Goal: Information Seeking & Learning: Learn about a topic

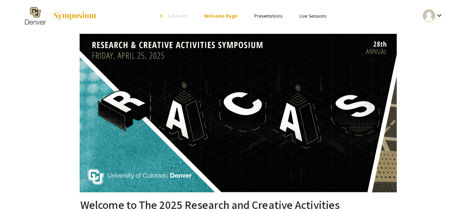
click at [269, 15] on link "Presentations" at bounding box center [268, 16] width 28 height 6
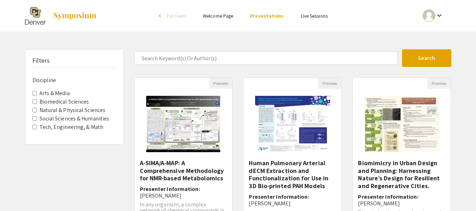
click at [37, 118] on span "Social Sciences & Humanities" at bounding box center [74, 118] width 84 height 8
click at [34, 120] on Humanities "Social Sciences & Humanities" at bounding box center [34, 118] width 5 height 5
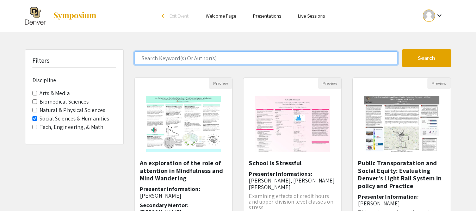
click at [241, 57] on input "Search Keyword(s) Or Author(s)" at bounding box center [265, 57] width 263 height 13
type input "[PERSON_NAME]"
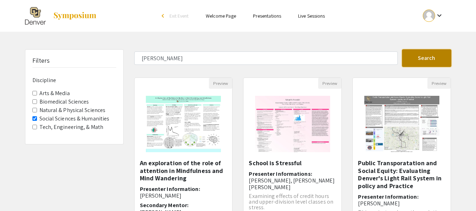
click at [422, 56] on button "Search" at bounding box center [426, 58] width 49 height 18
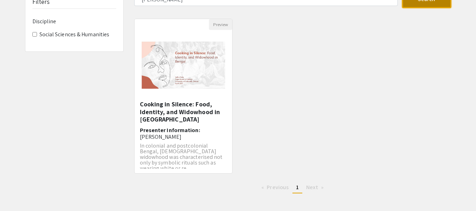
scroll to position [25, 0]
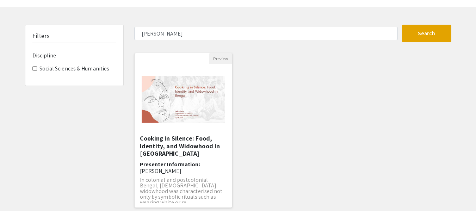
click at [186, 117] on img "Open Presentation <p>Cooking in Silence: Food, Identity, and Widowhood in Benga…" at bounding box center [183, 99] width 98 height 61
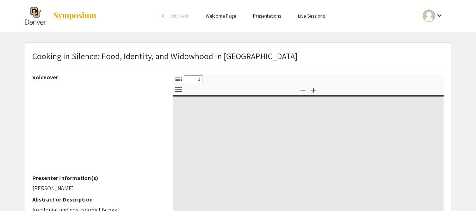
select select "custom"
type input "0"
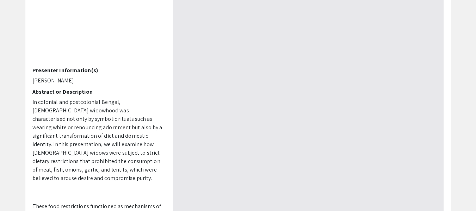
select select "auto"
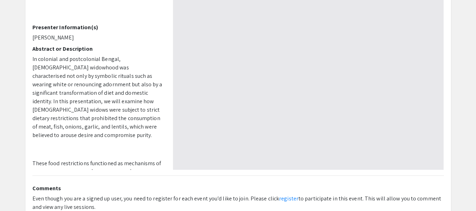
type input "1"
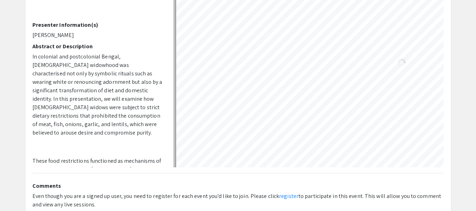
scroll to position [153, 0]
select select "auto"
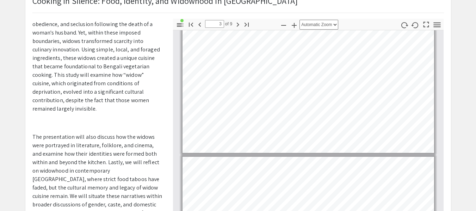
scroll to position [194, 0]
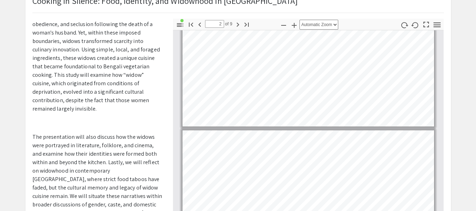
type input "1"
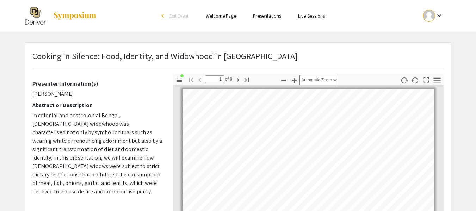
scroll to position [75, 0]
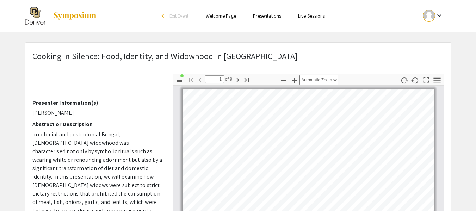
click at [31, 56] on div "Cooking in Silence: Food, Identity, and Widowhood in [GEOGRAPHIC_DATA]" at bounding box center [238, 62] width 422 height 24
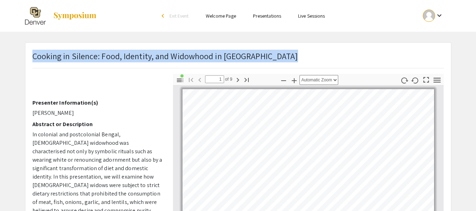
drag, startPoint x: 254, startPoint y: 58, endPoint x: 34, endPoint y: 58, distance: 220.3
click at [34, 58] on div "Cooking in Silence: Food, Identity, and Widowhood in [GEOGRAPHIC_DATA]" at bounding box center [238, 62] width 422 height 24
copy p "Cooking in Silence: Food, Identity, and Widowhood in [GEOGRAPHIC_DATA]"
